Goal: Information Seeking & Learning: Find specific fact

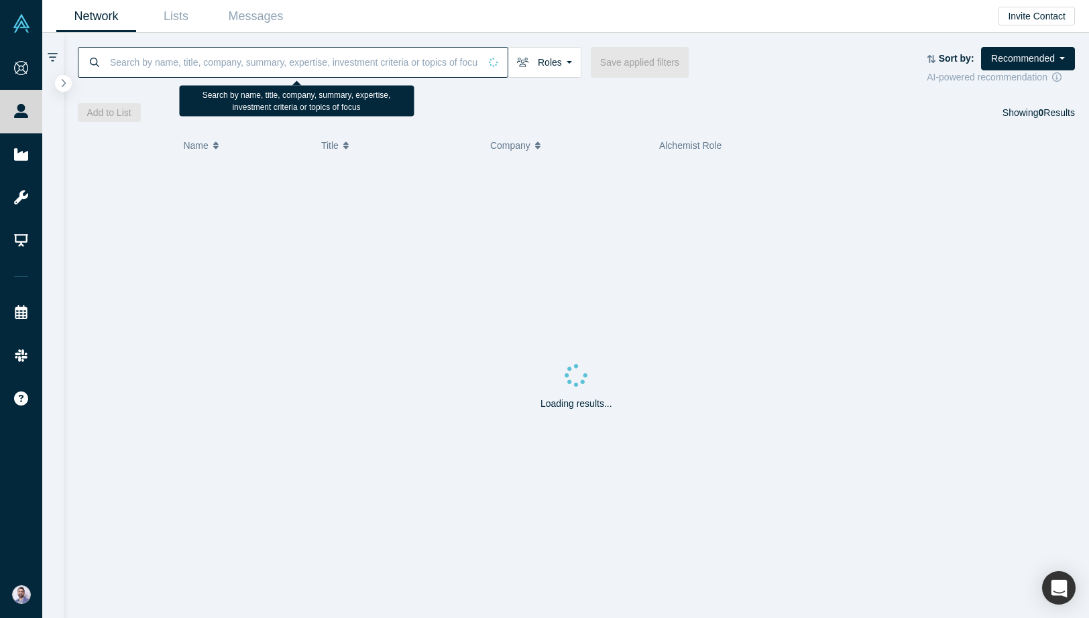
click at [289, 65] on input at bounding box center [294, 62] width 371 height 32
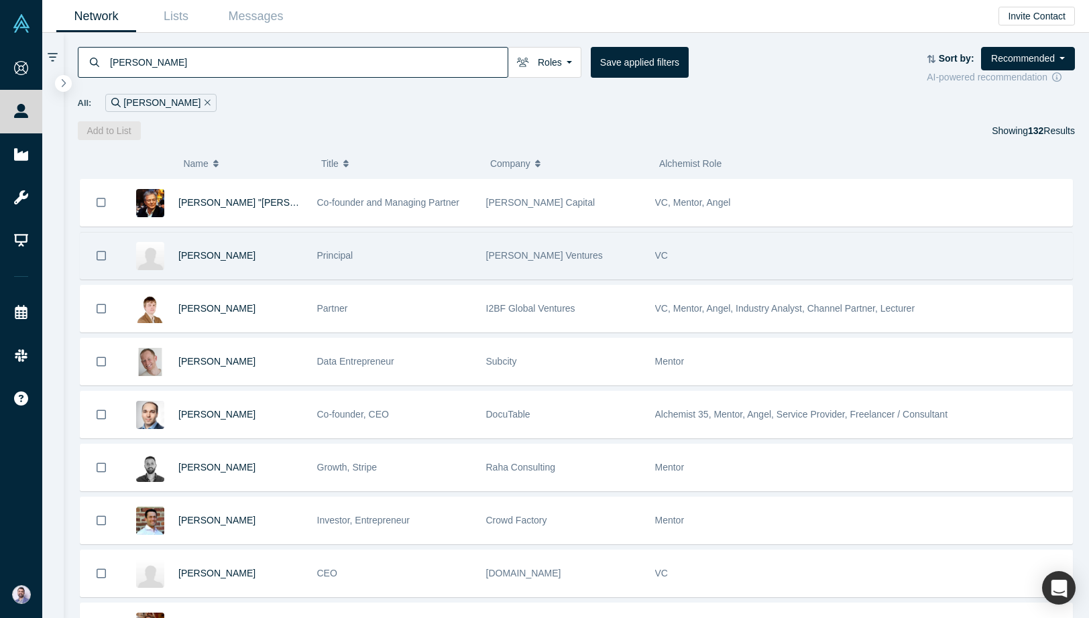
type input "[PERSON_NAME]"
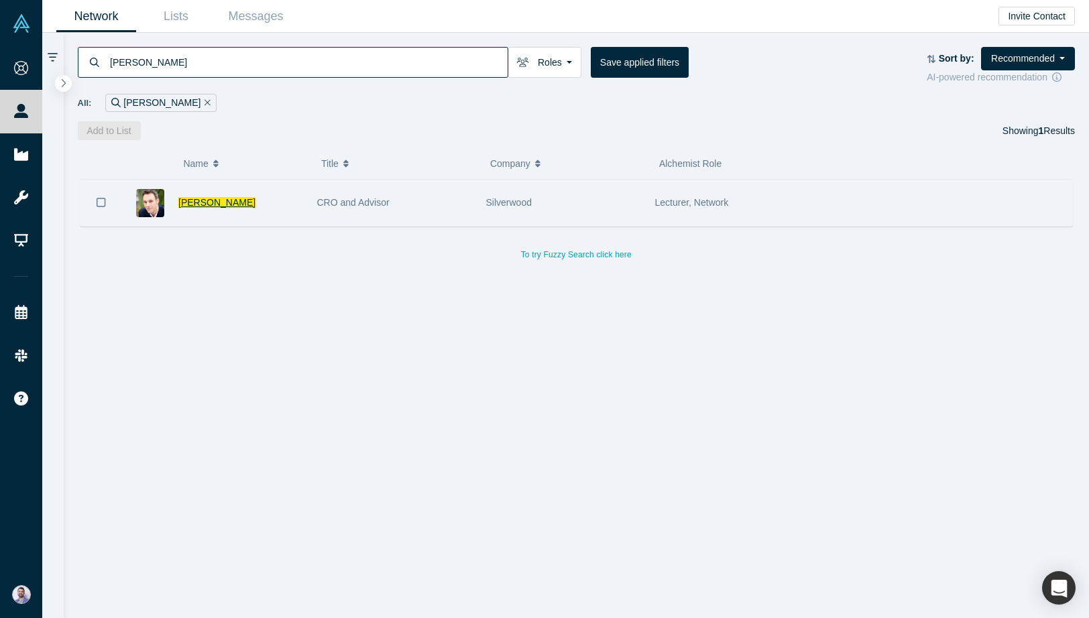
click at [220, 202] on span "[PERSON_NAME]" at bounding box center [216, 202] width 77 height 11
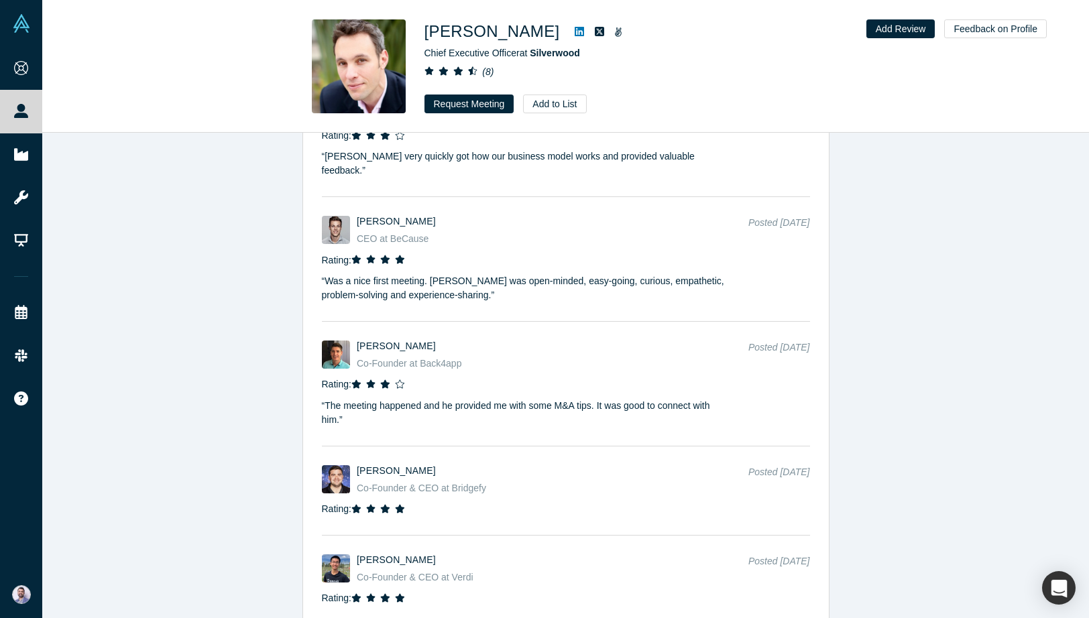
scroll to position [1863, 0]
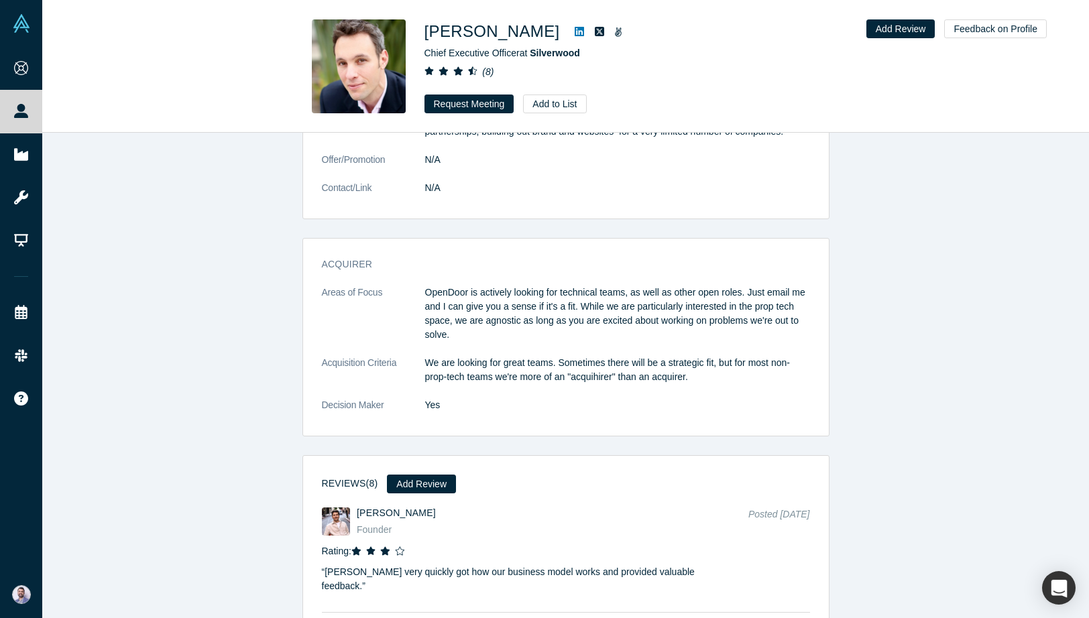
click at [532, 363] on p "We are looking for great teams. Sometimes there will be a strategic fit, but fo…" at bounding box center [617, 370] width 385 height 28
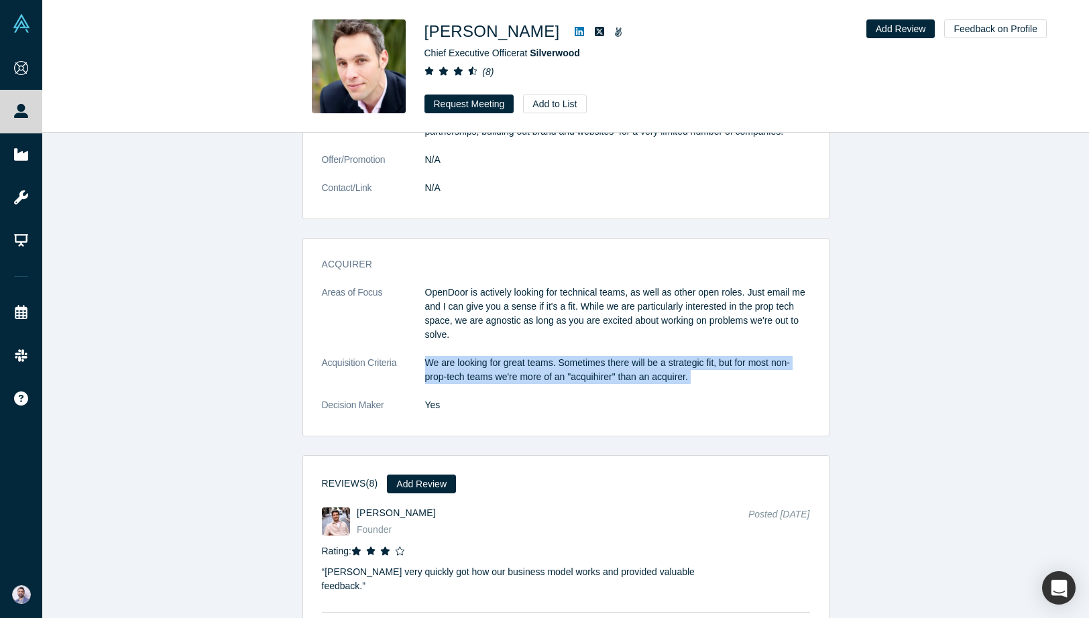
click at [532, 363] on p "We are looking for great teams. Sometimes there will be a strategic fit, but fo…" at bounding box center [617, 370] width 385 height 28
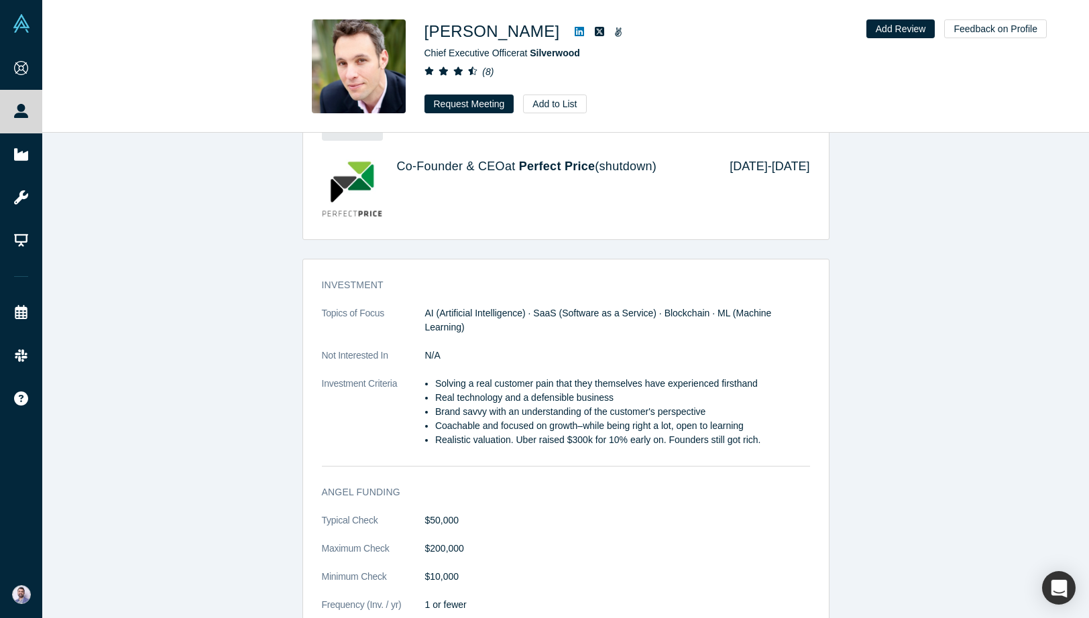
scroll to position [939, 0]
click at [518, 298] on div "Investment Topics of Focus AI (Artificial Intelligence) · SaaS (Software as a S…" at bounding box center [566, 373] width 526 height 207
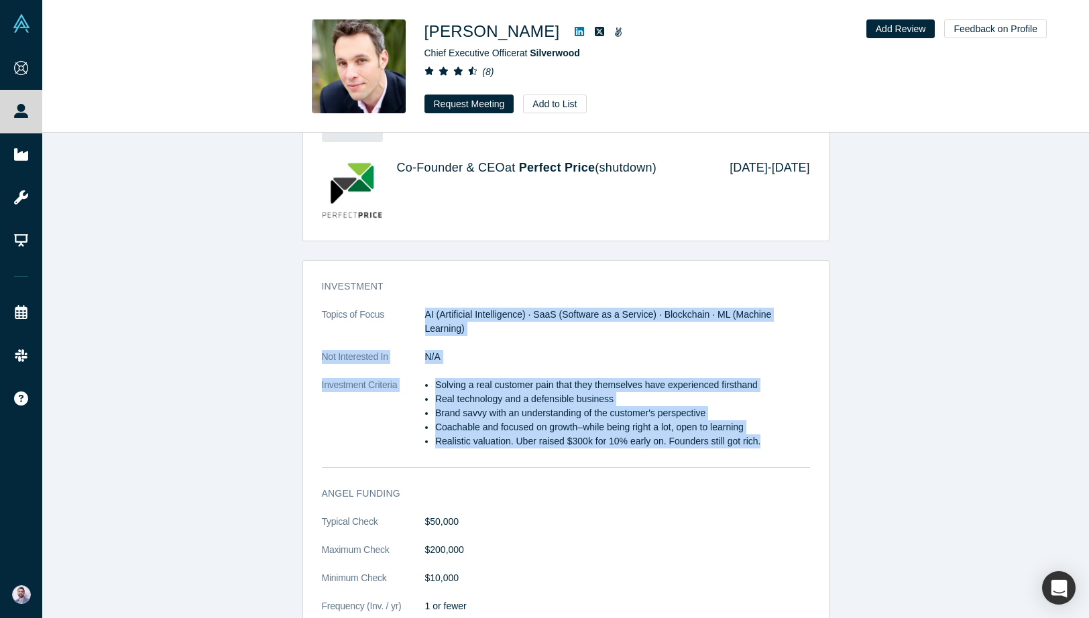
drag, startPoint x: 518, startPoint y: 298, endPoint x: 538, endPoint y: 452, distance: 154.9
click at [538, 452] on div "Investment Topics of Focus AI (Artificial Intelligence) · SaaS (Software as a S…" at bounding box center [566, 373] width 526 height 207
click at [538, 452] on dl "Topics of Focus AI (Artificial Intelligence) · SaaS (Software as a Service) · B…" at bounding box center [566, 385] width 488 height 155
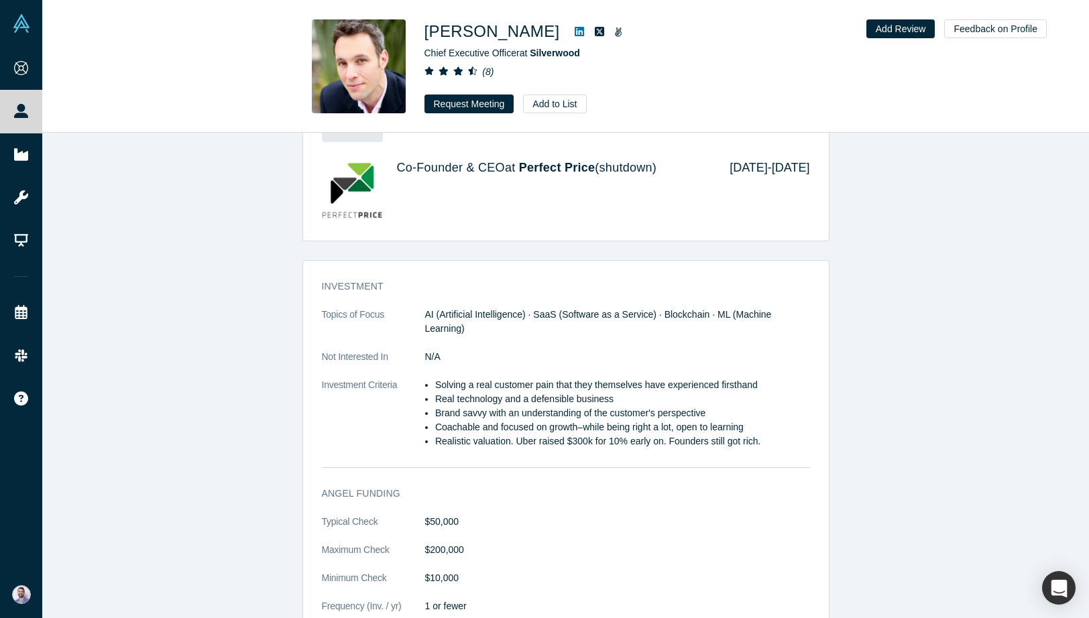
click at [538, 452] on dl "Topics of Focus AI (Artificial Intelligence) · SaaS (Software as a Service) · B…" at bounding box center [566, 385] width 488 height 155
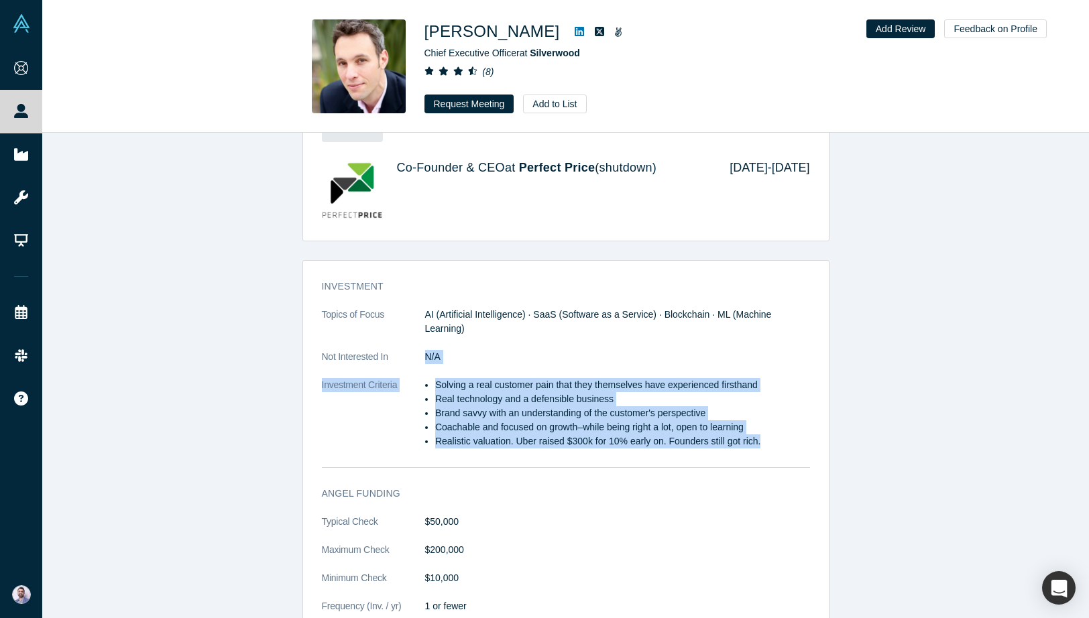
drag, startPoint x: 538, startPoint y: 452, endPoint x: 538, endPoint y: 345, distance: 106.6
click at [538, 345] on dl "Topics of Focus AI (Artificial Intelligence) · SaaS (Software as a Service) · B…" at bounding box center [566, 385] width 488 height 155
drag, startPoint x: 538, startPoint y: 345, endPoint x: 538, endPoint y: 443, distance: 97.2
click at [538, 443] on dl "Topics of Focus AI (Artificial Intelligence) · SaaS (Software as a Service) · B…" at bounding box center [566, 385] width 488 height 155
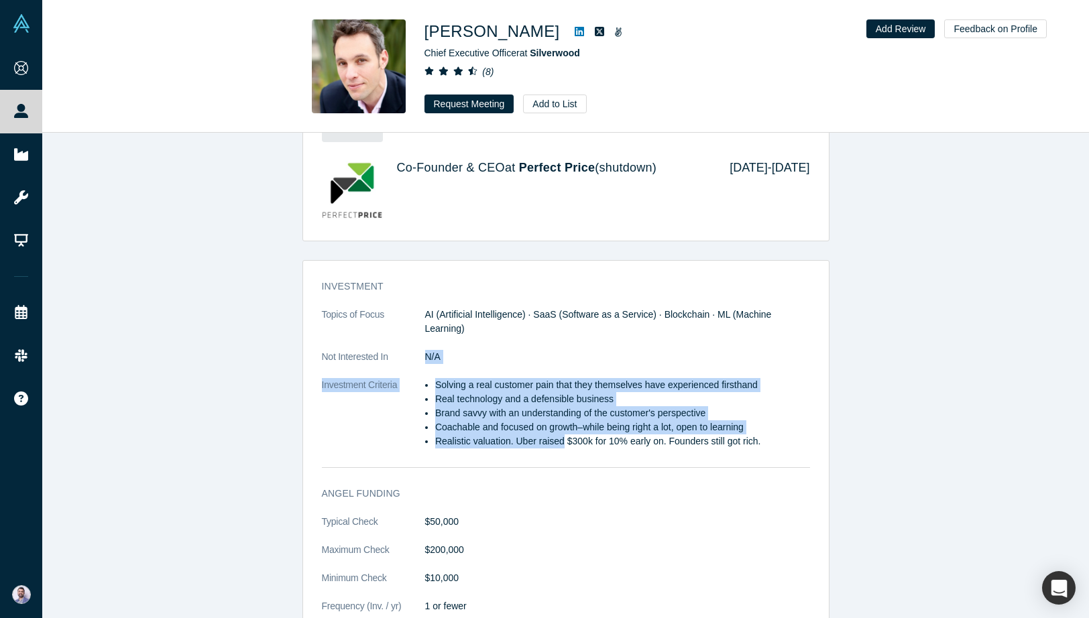
click at [538, 443] on li "Realistic valuation. Uber raised $300k for 10% early on. Founders still got ric…" at bounding box center [622, 441] width 375 height 14
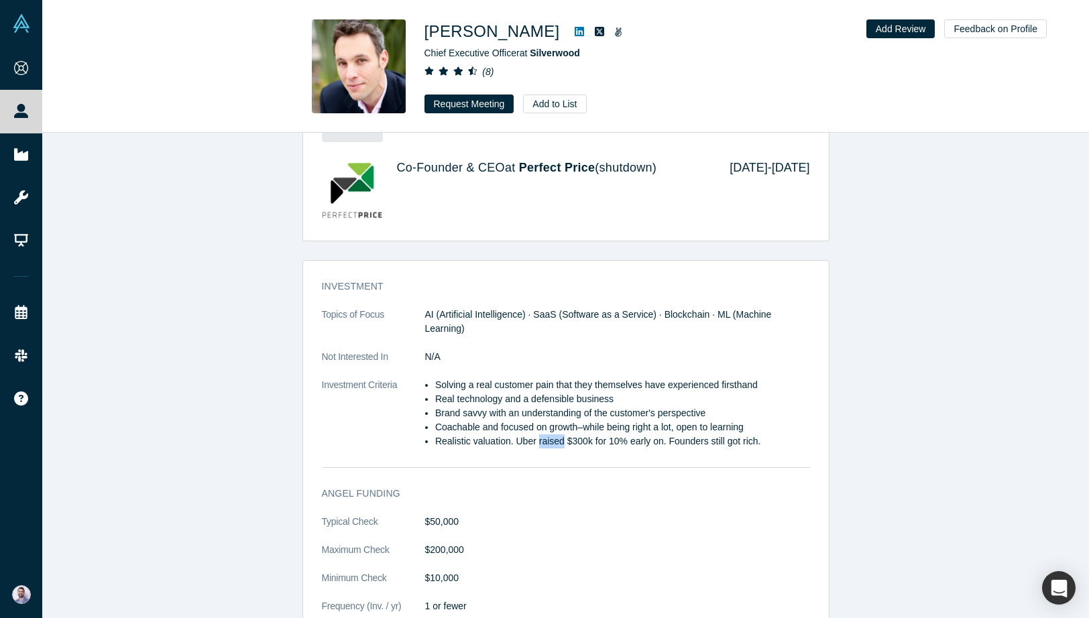
click at [538, 443] on li "Realistic valuation. Uber raised $300k for 10% early on. Founders still got ric…" at bounding box center [622, 441] width 375 height 14
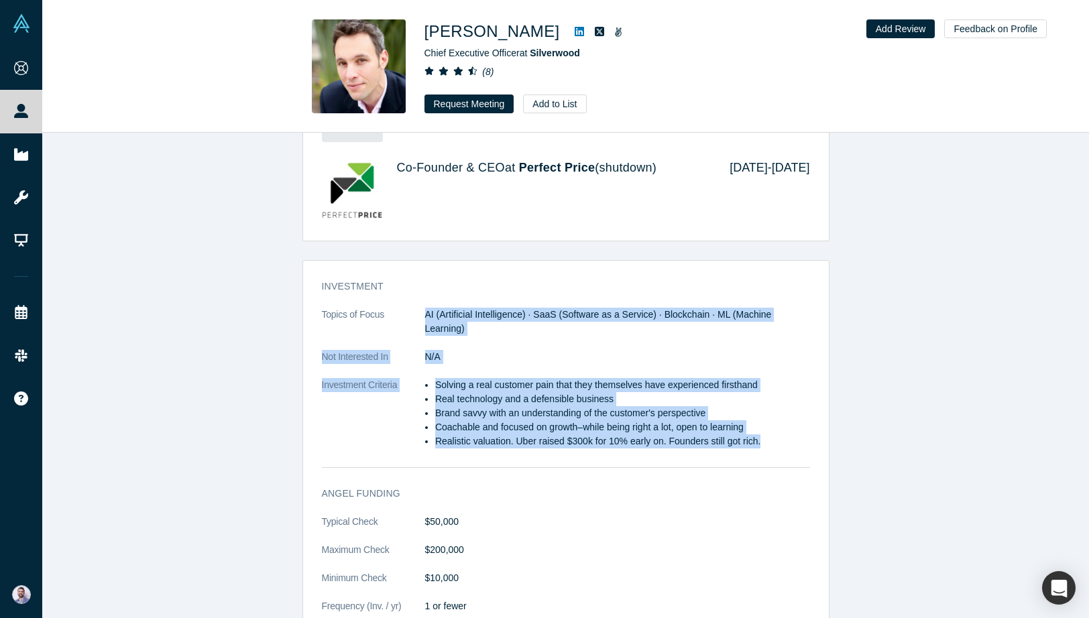
drag, startPoint x: 538, startPoint y: 443, endPoint x: 539, endPoint y: 341, distance: 101.2
click at [539, 341] on dl "Topics of Focus AI (Artificial Intelligence) · SaaS (Software as a Service) · B…" at bounding box center [566, 385] width 488 height 155
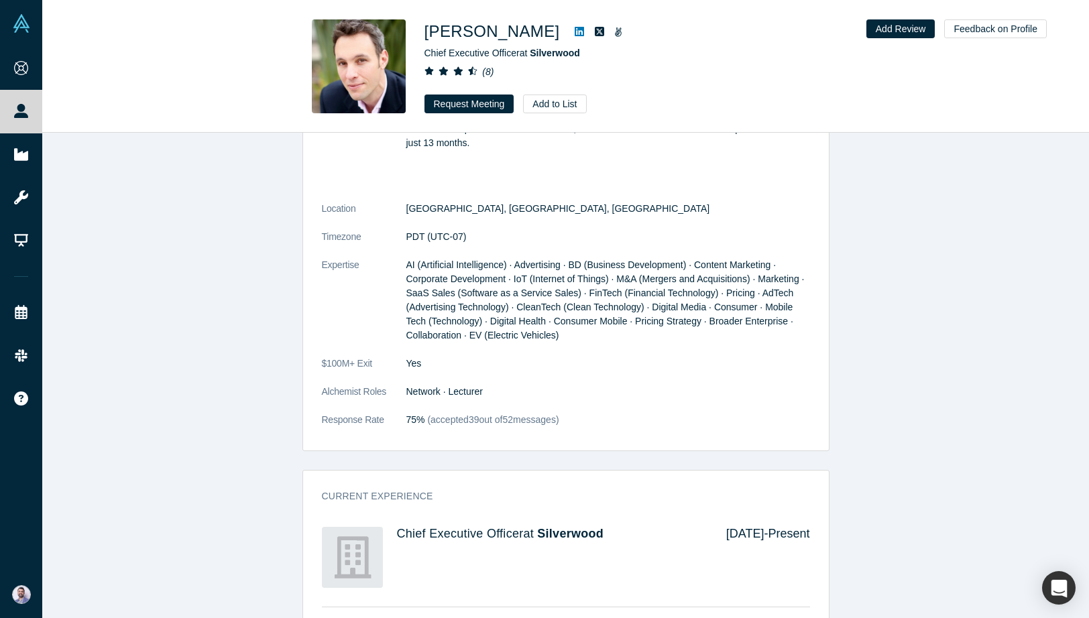
scroll to position [0, 0]
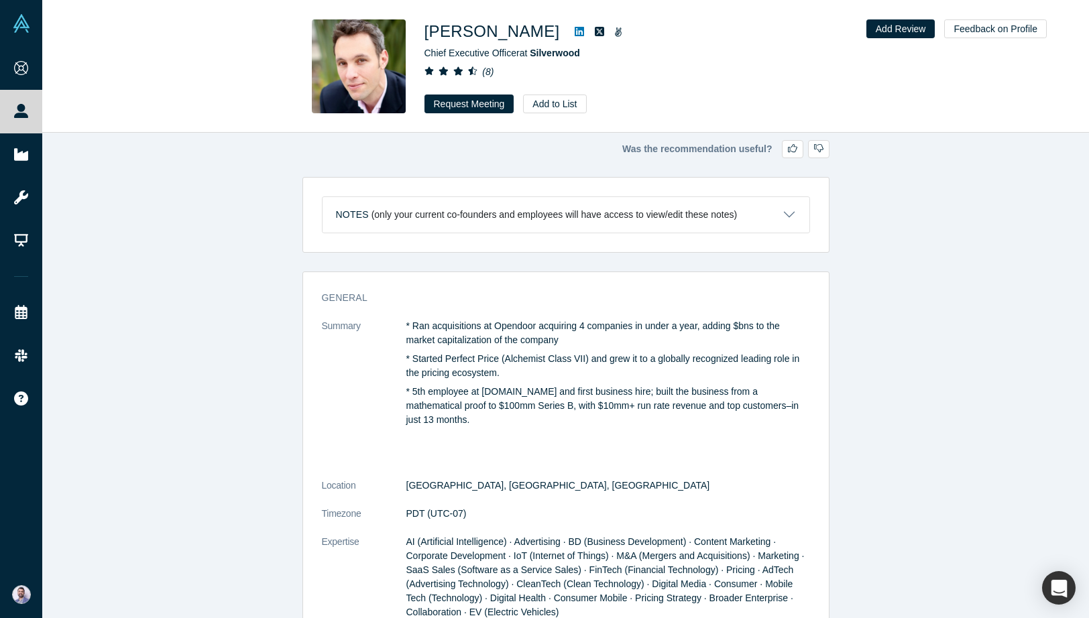
click at [414, 217] on p "(only your current co-founders and employees will have access to view/edit thes…" at bounding box center [554, 214] width 366 height 11
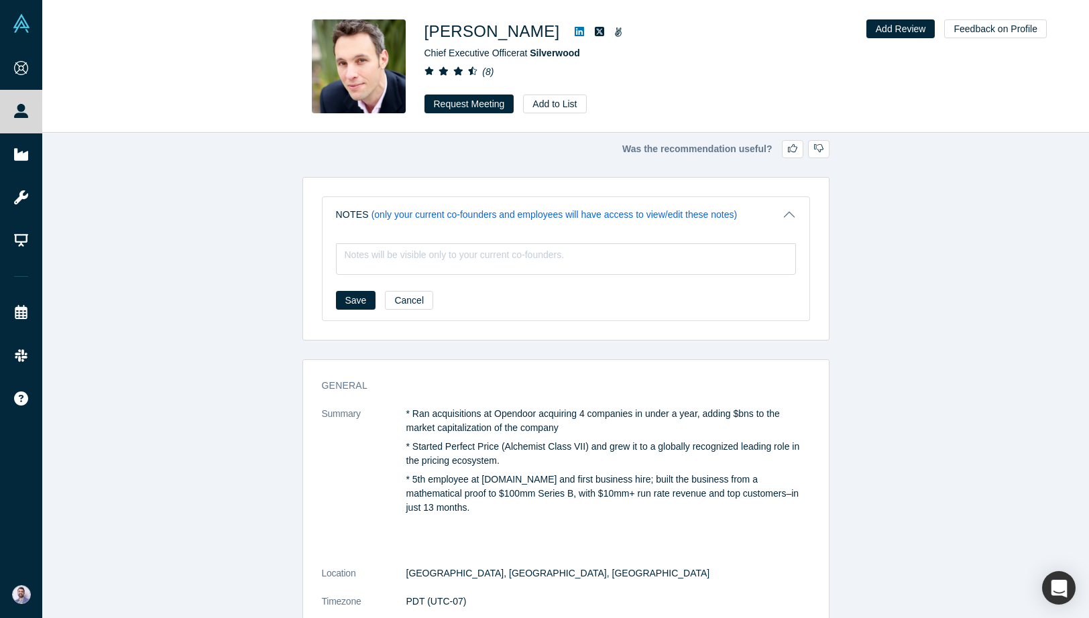
click at [278, 194] on div "Was the recommendation useful? Notes (only your current co-founders and employe…" at bounding box center [565, 375] width 1047 height 485
click at [603, 32] on icon at bounding box center [599, 31] width 9 height 9
